Goal: Transaction & Acquisition: Book appointment/travel/reservation

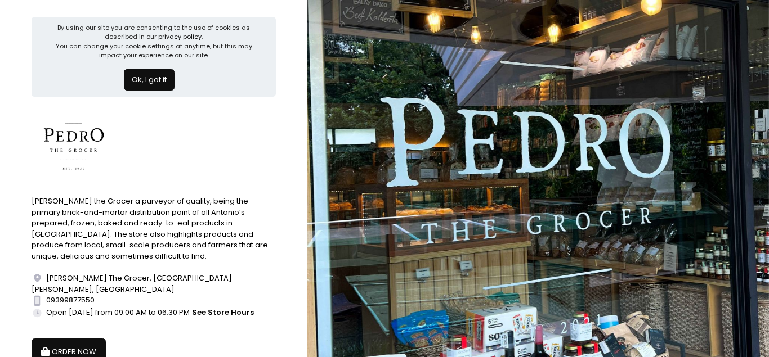
click at [88, 344] on button "ORDER NOW" at bounding box center [69, 352] width 74 height 27
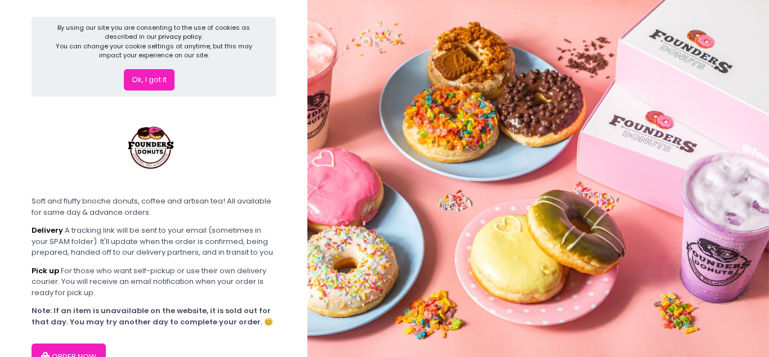
scroll to position [70, 0]
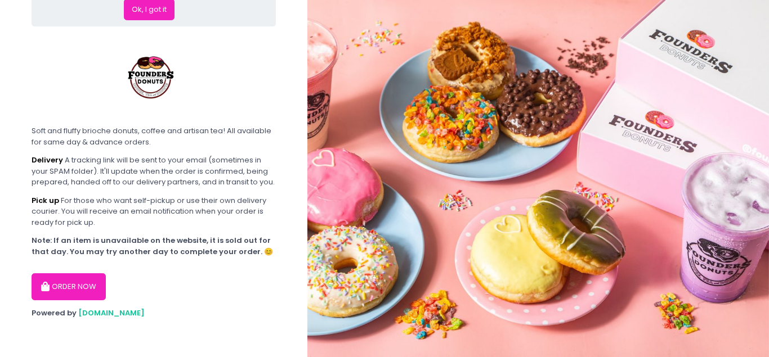
click at [79, 289] on button "ORDER NOW" at bounding box center [69, 286] width 74 height 27
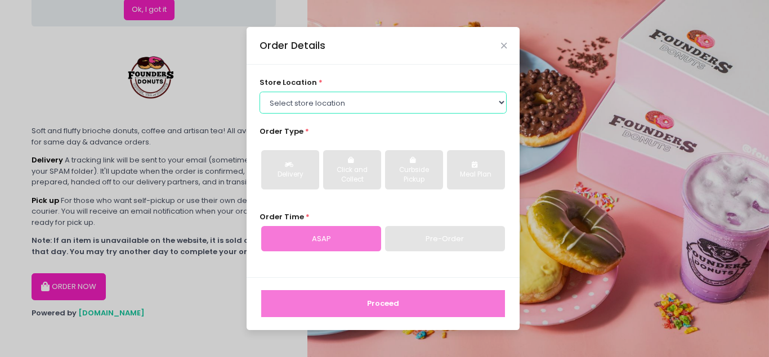
click at [259, 92] on select "Select store location Founders Donuts - Zobel Roxas Makati Founders Donuts - SM…" at bounding box center [383, 102] width 248 height 21
select select "6823519f7f461c106b9614ee"
click option "Founders Donuts - Annapolis, Greenhills" at bounding box center [0, 0] width 0 height 0
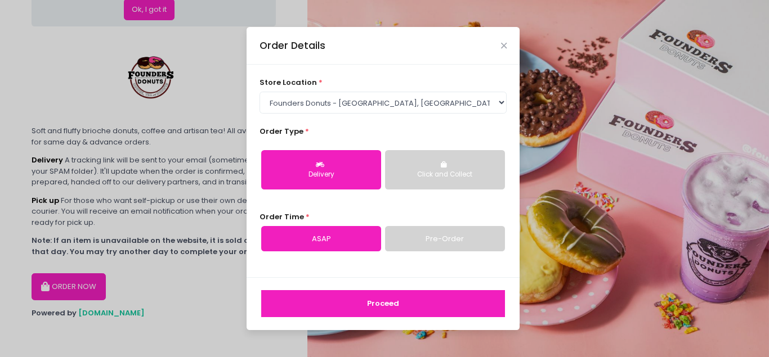
click at [452, 149] on div "Delivery Click and Collect" at bounding box center [383, 170] width 248 height 58
click at [441, 173] on div "Click and Collect" at bounding box center [445, 175] width 104 height 10
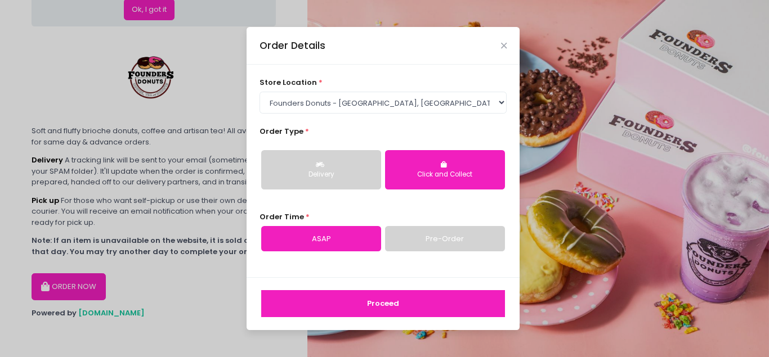
drag, startPoint x: 336, startPoint y: 157, endPoint x: 341, endPoint y: 188, distance: 31.4
click at [336, 156] on button "Delivery" at bounding box center [321, 169] width 120 height 39
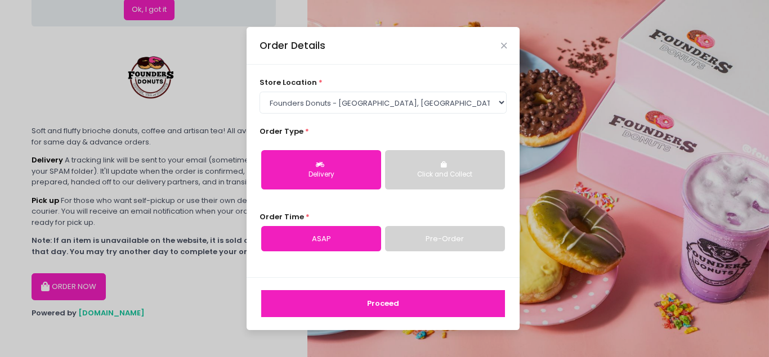
click at [414, 241] on link "Pre-Order" at bounding box center [445, 239] width 120 height 26
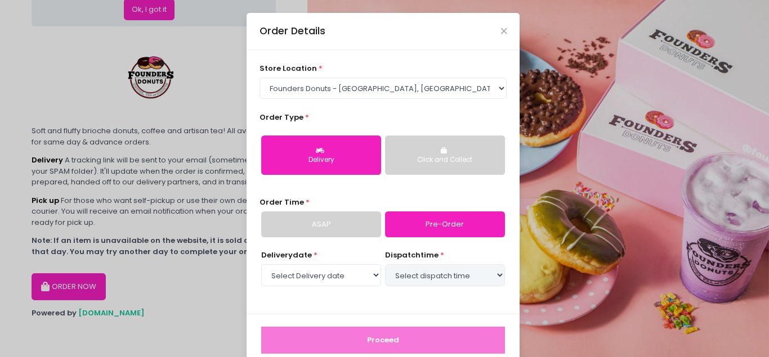
select select "2025-10-08"
click at [261, 264] on select "Select Delivery date Wednesday, Oct 8th Thursday, Oct 9th Friday, Oct 10th Satu…" at bounding box center [321, 274] width 120 height 21
click at [385, 264] on select "Select dispatch time 03:00 PM - 03:30 PM 03:30 PM - 04:00 PM 04:00 PM - 04:30 P…" at bounding box center [445, 274] width 120 height 21
select select "16:30"
click option "04:30 PM - 05:00 PM" at bounding box center [0, 0] width 0 height 0
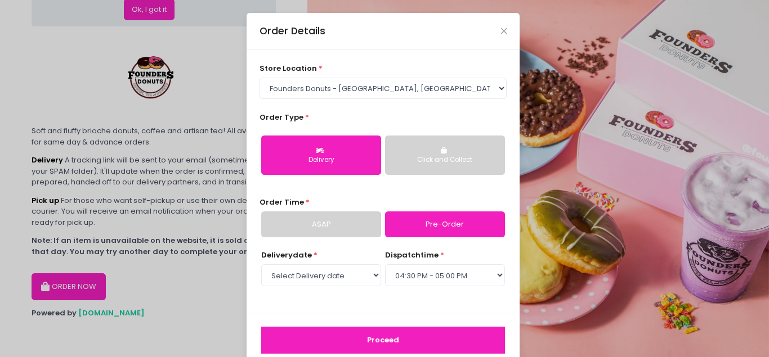
click at [433, 344] on button "Proceed" at bounding box center [383, 340] width 244 height 27
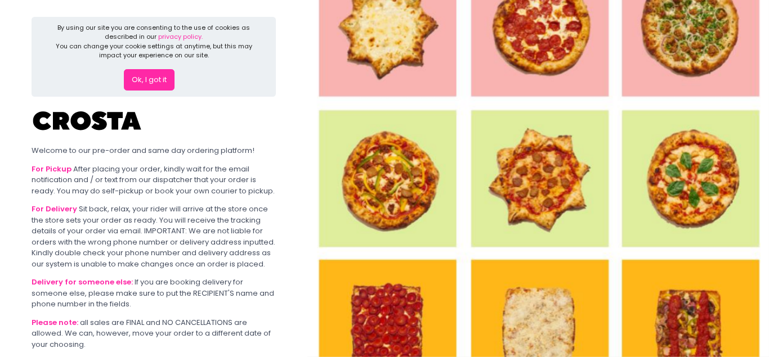
scroll to position [111, 0]
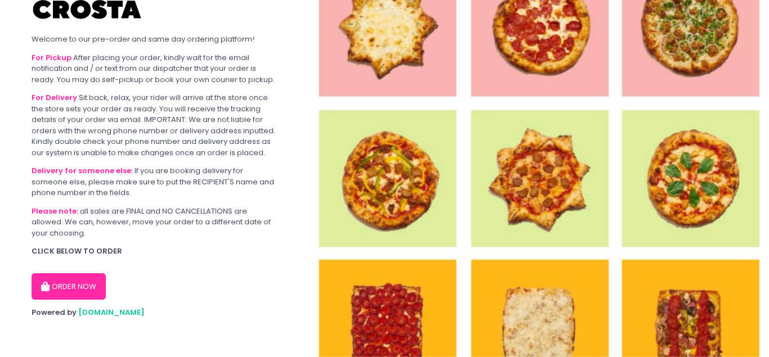
click at [79, 282] on button "ORDER NOW" at bounding box center [69, 286] width 74 height 27
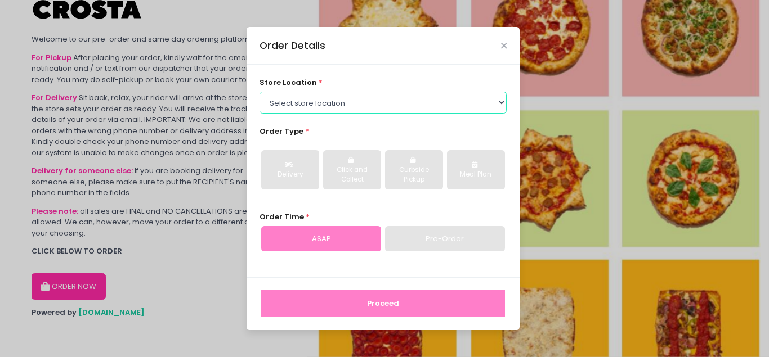
click at [259, 92] on select "Select store location Crosta Pizza - Salcedo Crosta Pizza - San Juan" at bounding box center [383, 102] width 248 height 21
select select "65090bae48156caed44a5eb4"
click option "Crosta Pizza - San Juan" at bounding box center [0, 0] width 0 height 0
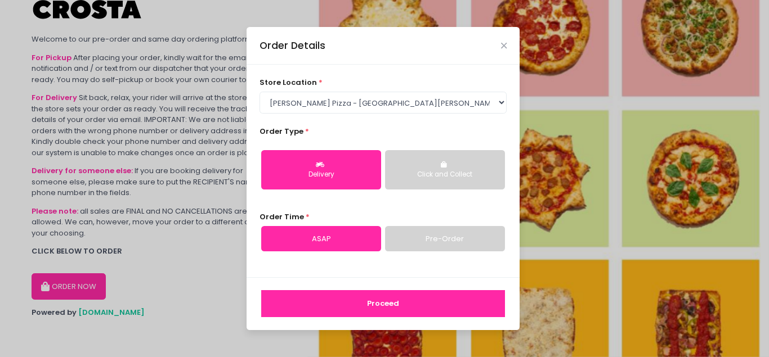
click at [469, 169] on button "Click and Collect" at bounding box center [445, 169] width 120 height 39
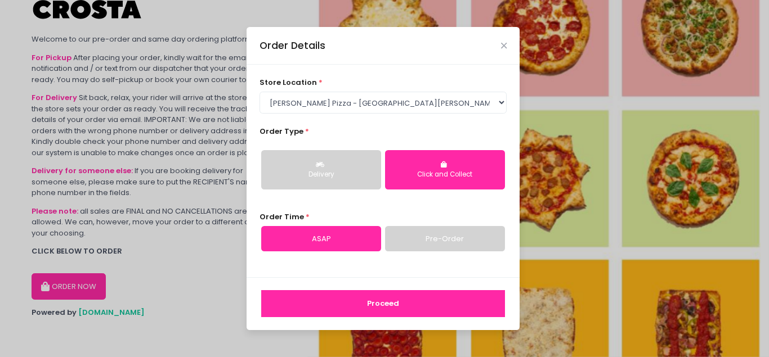
click at [291, 156] on button "Delivery" at bounding box center [321, 169] width 120 height 39
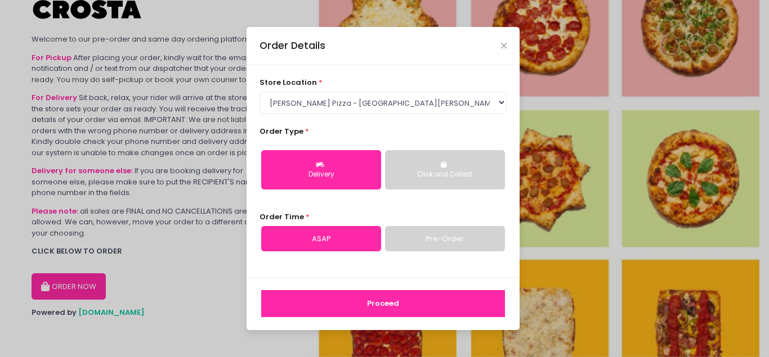
click at [417, 240] on link "Pre-Order" at bounding box center [445, 239] width 120 height 26
select select "2025-10-08"
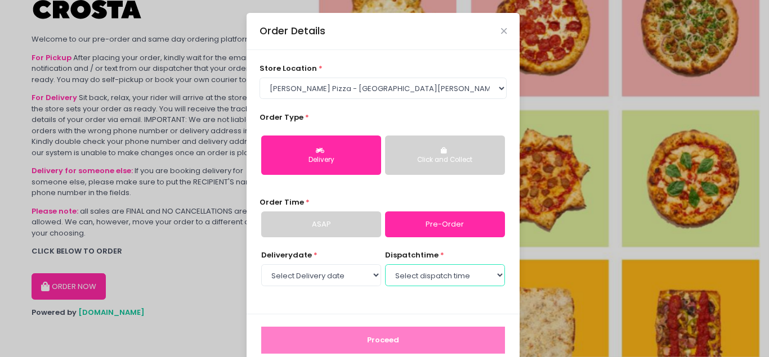
click at [385, 264] on select "Select dispatch time 03:00 PM - 03:30 PM 03:30 PM - 04:00 PM 04:00 PM - 04:30 P…" at bounding box center [445, 274] width 120 height 21
select select "17:00"
click option "05:00 PM - 05:30 PM" at bounding box center [0, 0] width 0 height 0
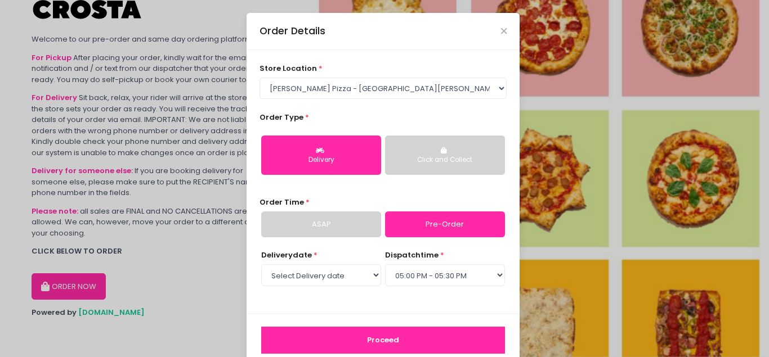
click at [446, 330] on button "Proceed" at bounding box center [383, 340] width 244 height 27
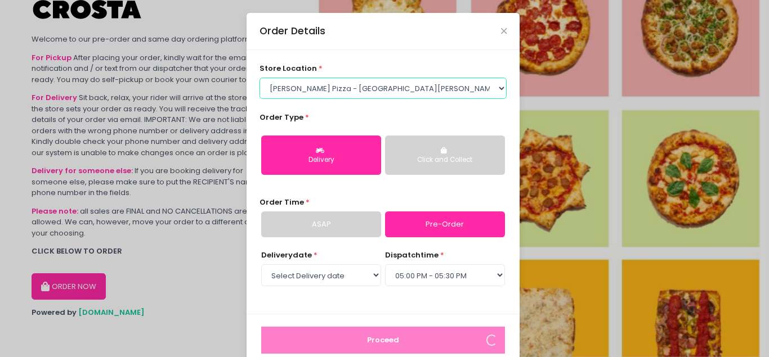
click at [259, 78] on select "Select store location Crosta Pizza - Salcedo Crosta Pizza - San Juan" at bounding box center [383, 88] width 248 height 21
select select "5fabb2e53664a8677beaeb89"
click option "Crosta Pizza - Salcedo" at bounding box center [0, 0] width 0 height 0
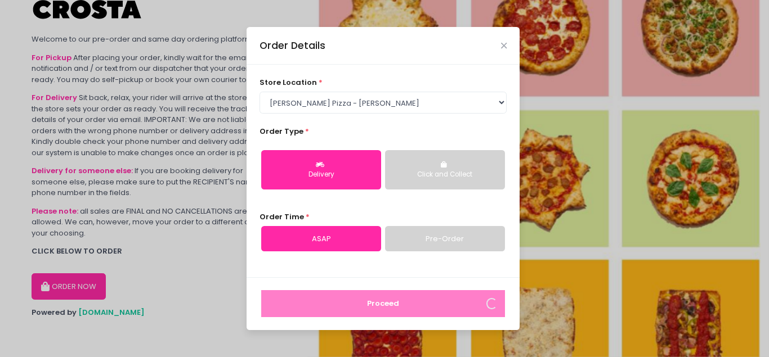
click at [448, 245] on link "Pre-Order" at bounding box center [445, 239] width 120 height 26
select select "2025-10-08"
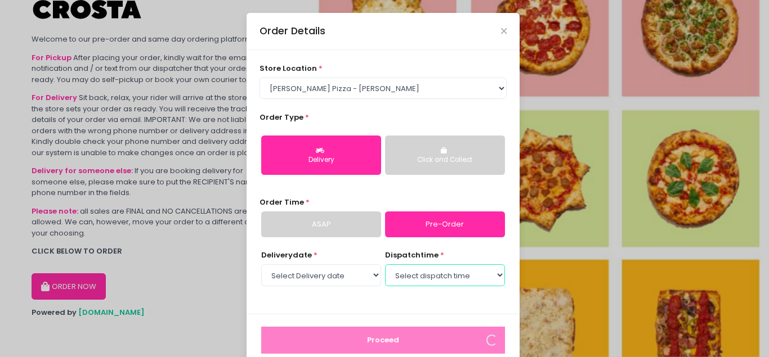
click at [385, 264] on select "Select dispatch time 03:00 PM - 03:30 PM 03:30 PM - 04:00 PM 04:00 PM - 04:30 P…" at bounding box center [445, 274] width 120 height 21
select select "17:00"
click option "05:00 PM - 05:30 PM" at bounding box center [0, 0] width 0 height 0
click at [261, 264] on select "Select Delivery date Wednesday, Oct 8th Thursday, Oct 9th Friday, Oct 10th Satu…" at bounding box center [321, 274] width 120 height 21
click at [426, 288] on div "dispatch time * Select dispatch time 03:00 PM - 03:30 PM 03:30 PM - 04:00 PM 04…" at bounding box center [445, 269] width 120 height 38
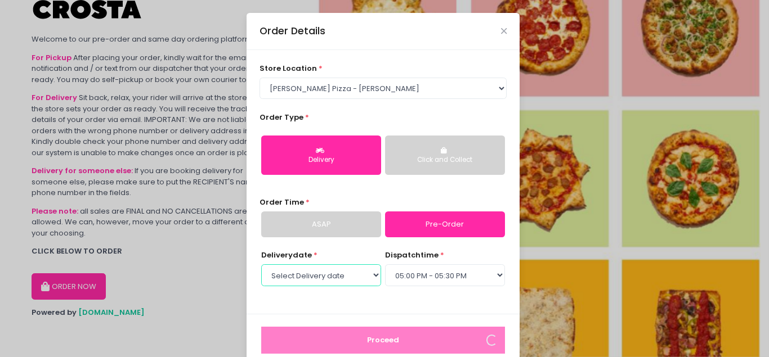
click at [261, 264] on select "Select Delivery date Wednesday, Oct 8th Thursday, Oct 9th Friday, Oct 10th Satu…" at bounding box center [321, 274] width 120 height 21
click option "Wednesday, Oct 8th" at bounding box center [0, 0] width 0 height 0
click at [423, 154] on button "Click and Collect" at bounding box center [445, 155] width 120 height 39
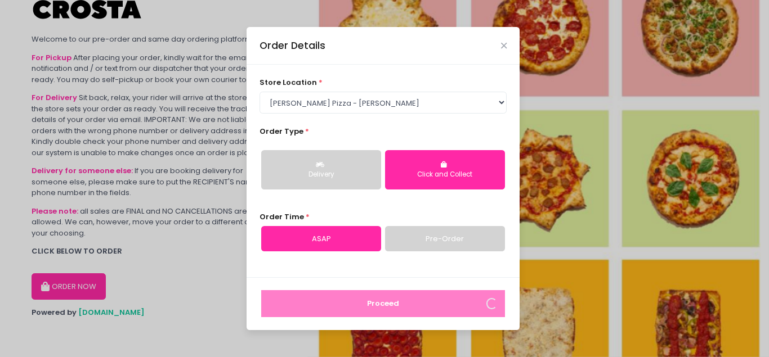
click at [341, 163] on button "Delivery" at bounding box center [321, 169] width 120 height 39
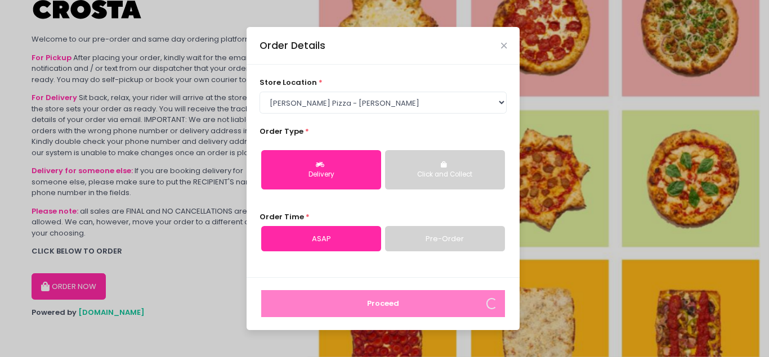
click at [417, 239] on link "Pre-Order" at bounding box center [445, 239] width 120 height 26
select select "2025-10-08"
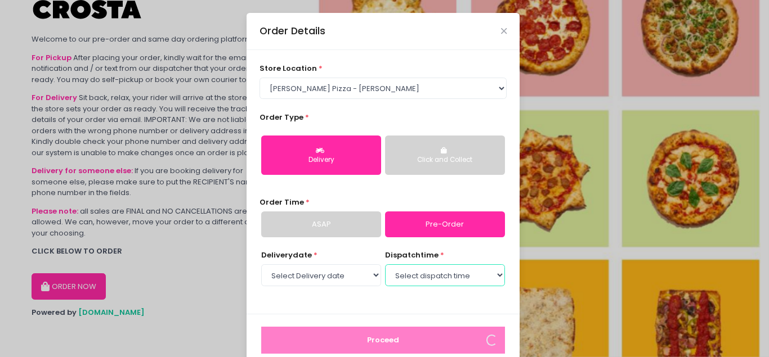
click at [385, 264] on select "Select dispatch time 03:00 PM - 03:30 PM 03:30 PM - 04:00 PM 04:00 PM - 04:30 P…" at bounding box center [445, 274] width 120 height 21
select select "15:00"
click option "03:00 PM - 03:30 PM" at bounding box center [0, 0] width 0 height 0
click at [261, 264] on select "Select Delivery date Wednesday, Oct 8th Thursday, Oct 9th Friday, Oct 10th Satu…" at bounding box center [321, 274] width 120 height 21
select select "2025-10-09"
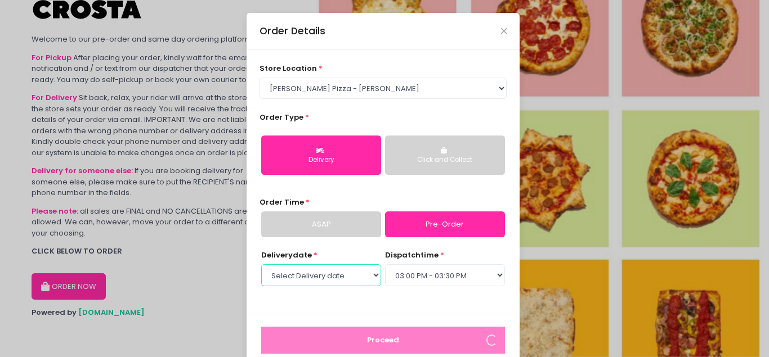
click option "Thursday, Oct 9th" at bounding box center [0, 0] width 0 height 0
select select "15:00"
drag, startPoint x: 384, startPoint y: 327, endPoint x: 421, endPoint y: 75, distance: 254.8
click at [383, 323] on div "Proceed" at bounding box center [382, 340] width 273 height 53
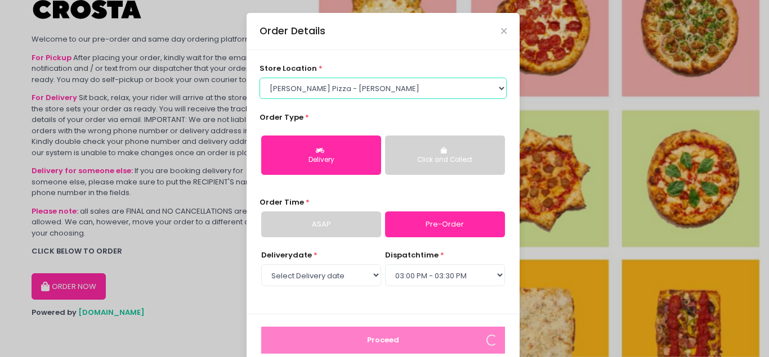
click at [259, 78] on select "Select store location Crosta Pizza - Salcedo Crosta Pizza - San Juan" at bounding box center [383, 88] width 248 height 21
select select "65090bae48156caed44a5eb4"
click option "Crosta Pizza - San Juan" at bounding box center [0, 0] width 0 height 0
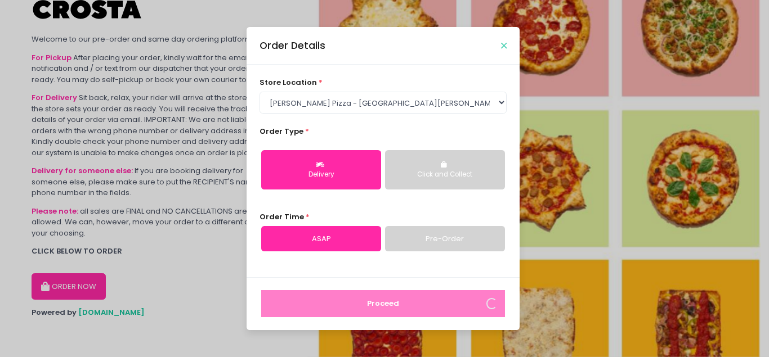
click at [506, 45] on icon "Close" at bounding box center [504, 46] width 6 height 8
